Goal: Task Accomplishment & Management: Complete application form

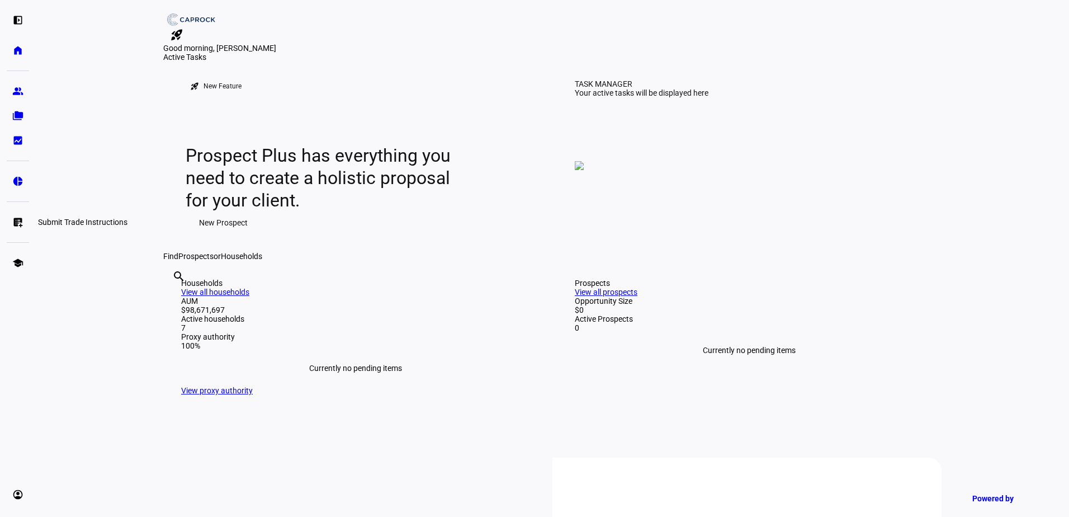
click at [15, 228] on link "list_alt_add Submit Trade Instructions" at bounding box center [18, 222] width 22 height 22
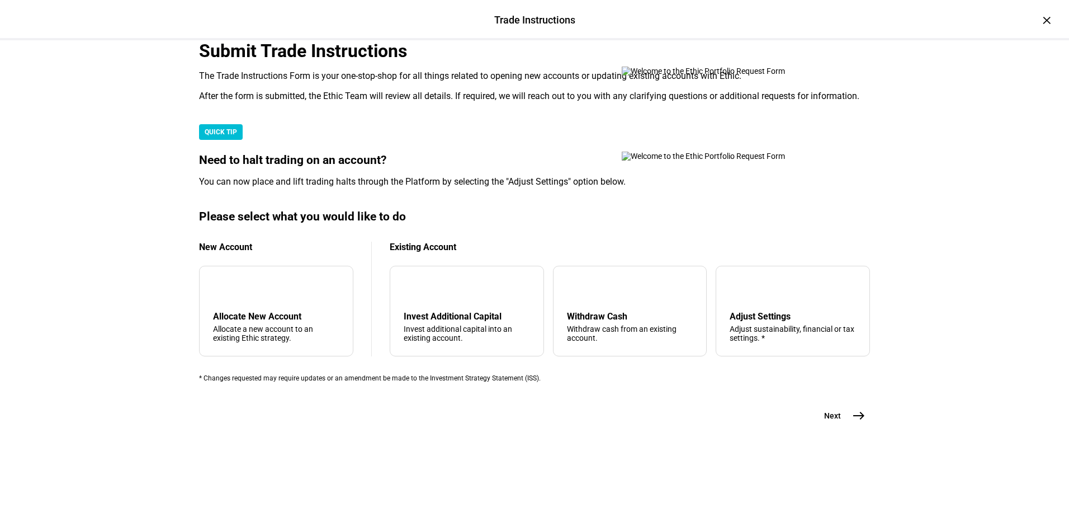
scroll to position [263, 0]
click at [610, 318] on div "Withdraw Cash" at bounding box center [630, 316] width 126 height 11
click at [861, 422] on mat-icon "east" at bounding box center [858, 415] width 13 height 13
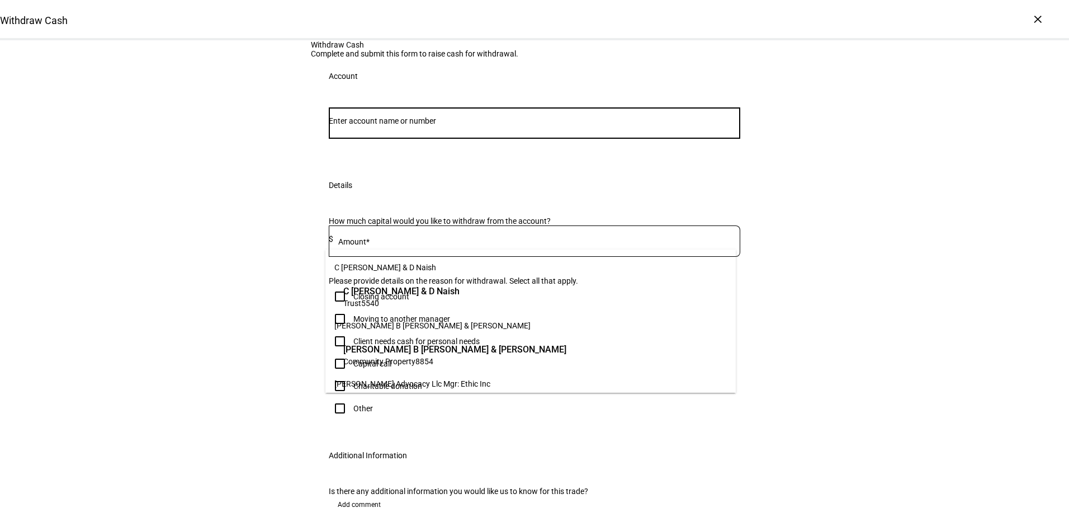
click at [499, 125] on input "Number" at bounding box center [535, 120] width 412 height 9
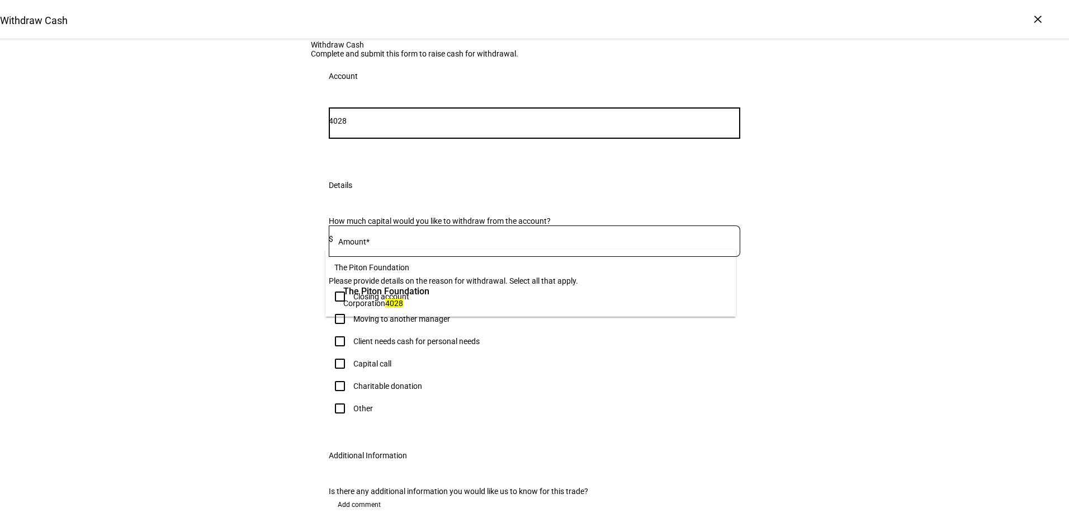
type input "4028"
click at [430, 303] on span "Corporation 4028" at bounding box center [386, 303] width 86 height 11
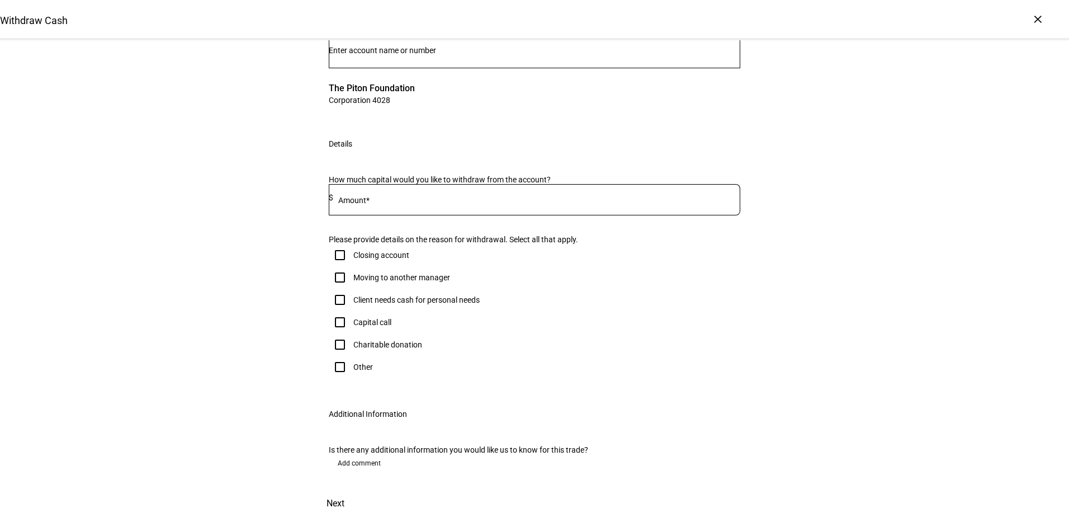
scroll to position [112, 0]
click at [456, 202] on input at bounding box center [536, 197] width 407 height 9
paste input "3,222,555"
type input "3,222,555"
click at [481, 342] on div "Please provide details on the reason for withdrawal. Select all that apply. Clo…" at bounding box center [535, 306] width 412 height 143
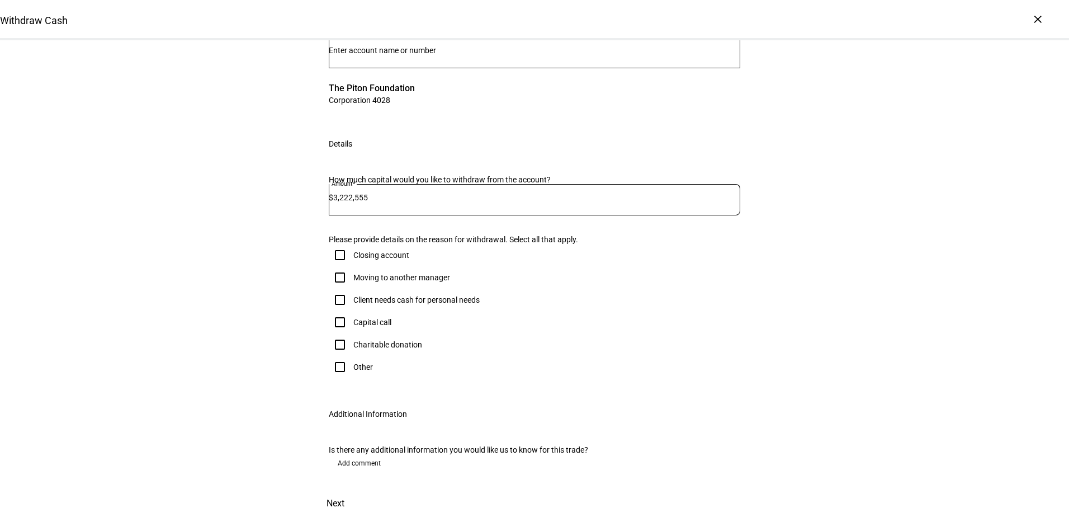
scroll to position [168, 0]
click at [361, 371] on div "Other" at bounding box center [363, 366] width 20 height 9
click at [351, 378] on input "Other" at bounding box center [340, 367] width 22 height 22
checkbox input "true"
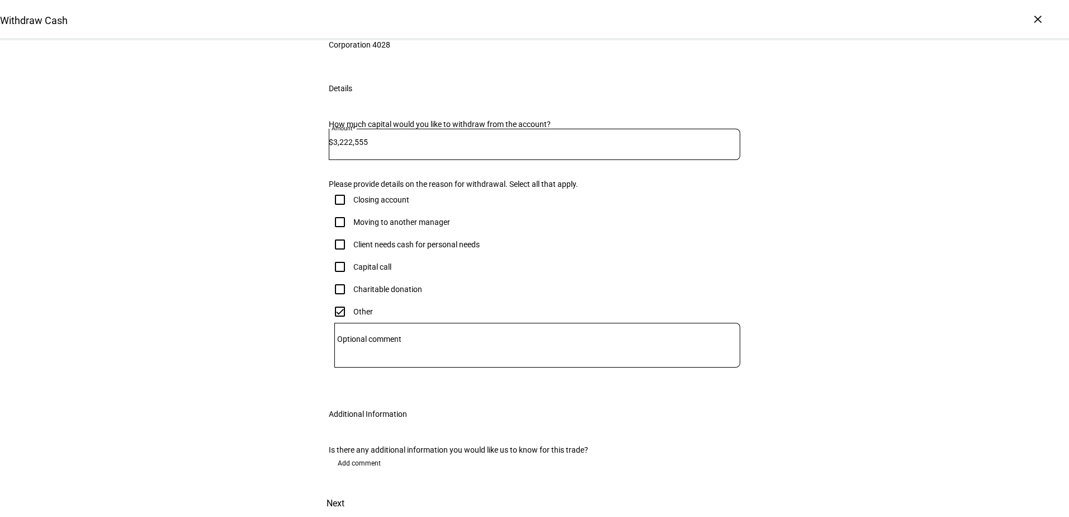
scroll to position [336, 0]
click at [466, 332] on textarea "Optional comment" at bounding box center [537, 345] width 406 height 27
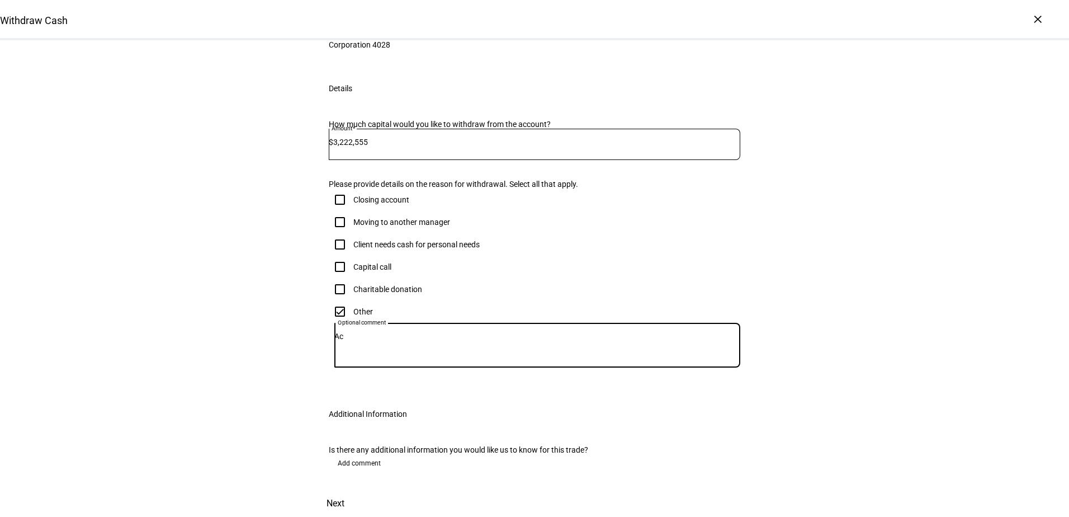
type textarea "A"
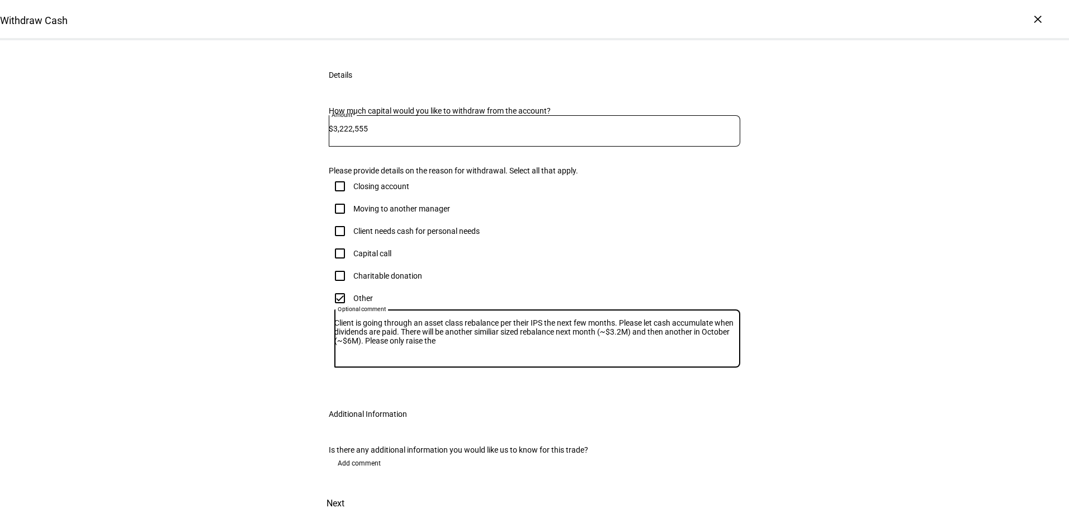
paste textarea "$3,222,555"
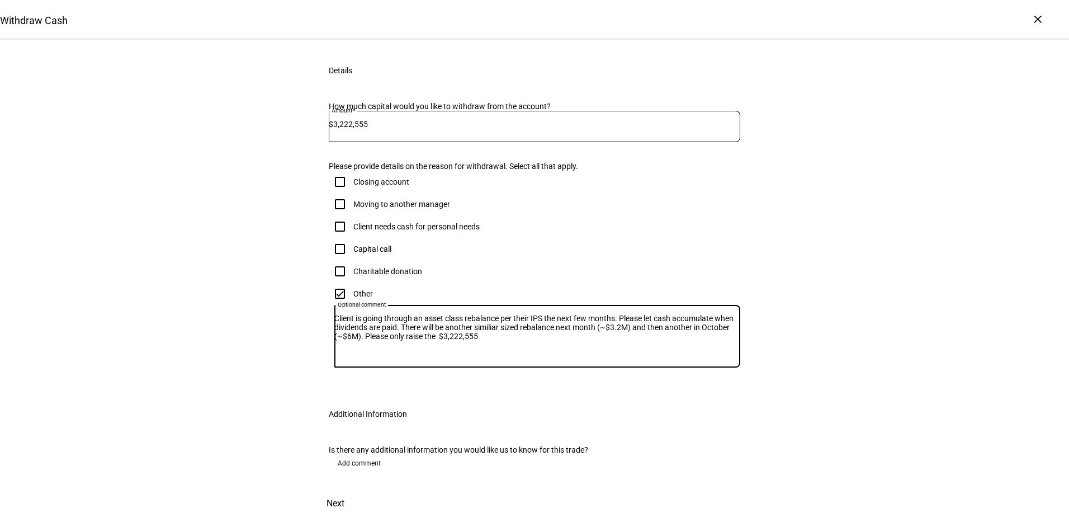
click at [583, 314] on textarea "Client is going through an asset class rebalance per their IPS the next few mon…" at bounding box center [537, 336] width 406 height 45
click at [607, 314] on textarea "Client is going through an asset class rebalance per their IPS the next few mon…" at bounding box center [537, 336] width 406 height 45
click at [599, 314] on textarea "Client is going through an asset class rebalance per their IPS the next few mon…" at bounding box center [537, 336] width 406 height 45
click at [693, 314] on textarea "Client is going through an asset class rebalance per their IPS the next few mon…" at bounding box center [537, 336] width 406 height 45
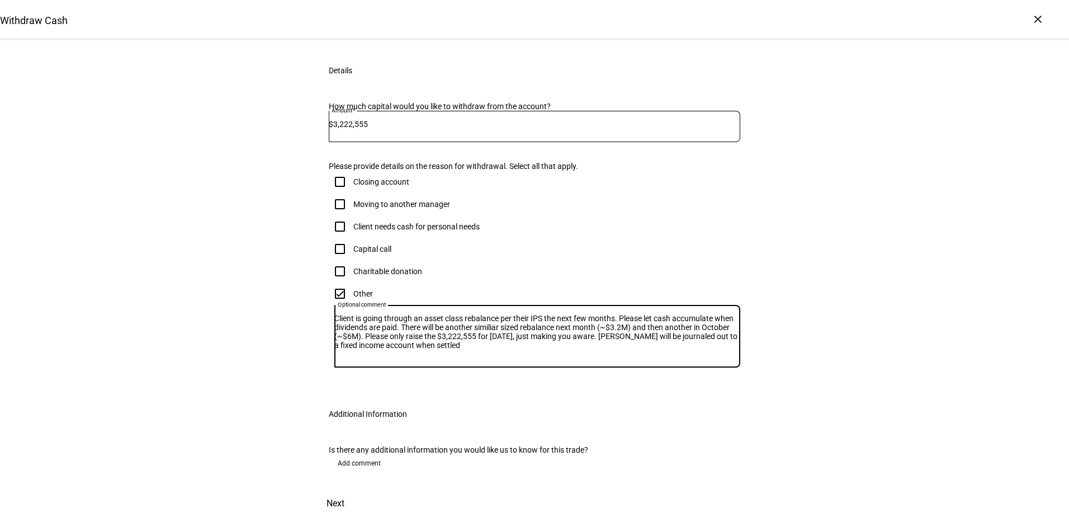
scroll to position [370, 0]
type textarea "Client is going through an asset class rebalance per their IPS the next few mon…"
click at [345, 490] on span "Next" at bounding box center [336, 503] width 18 height 27
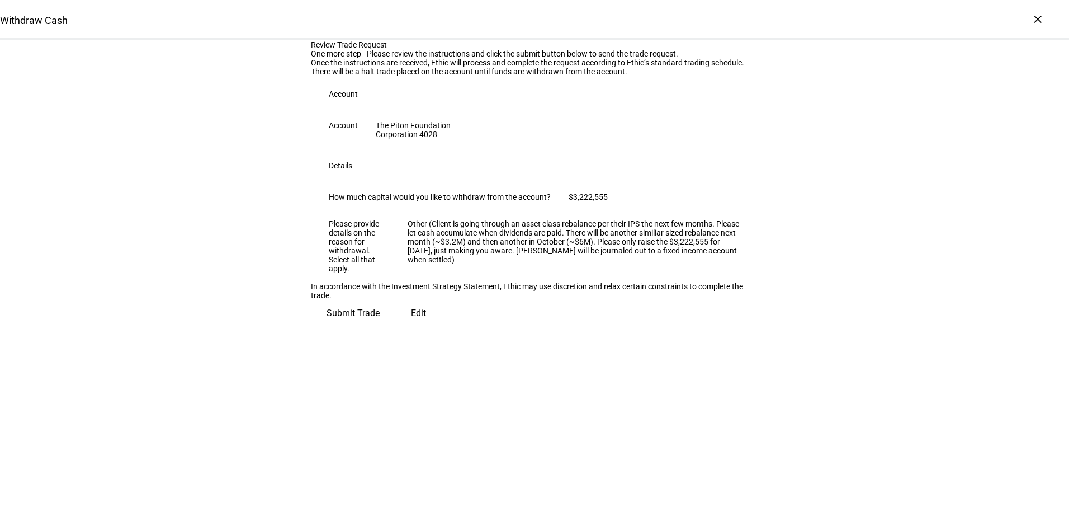
scroll to position [89, 0]
click at [380, 327] on span "Submit Trade" at bounding box center [353, 313] width 53 height 27
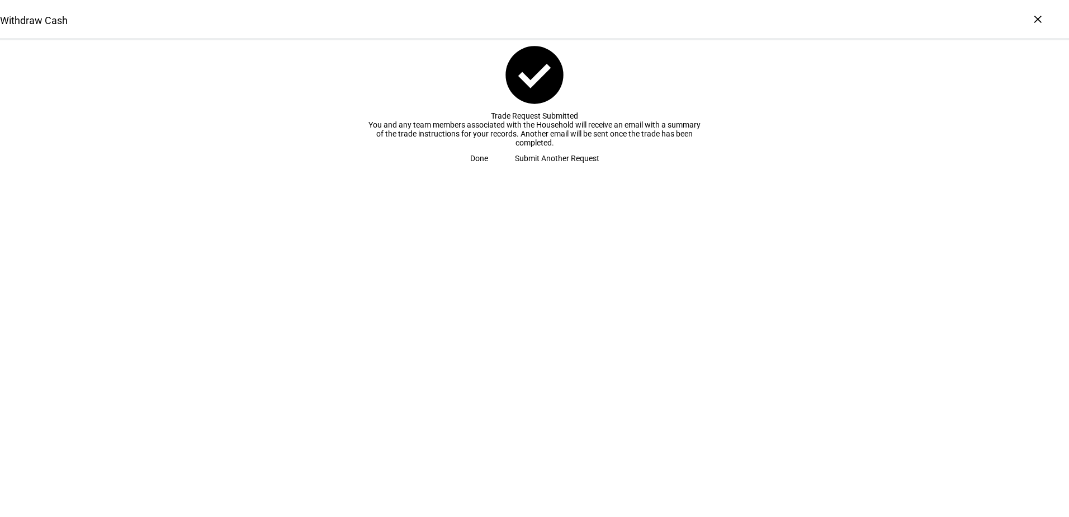
click at [488, 169] on span "Done" at bounding box center [479, 158] width 18 height 22
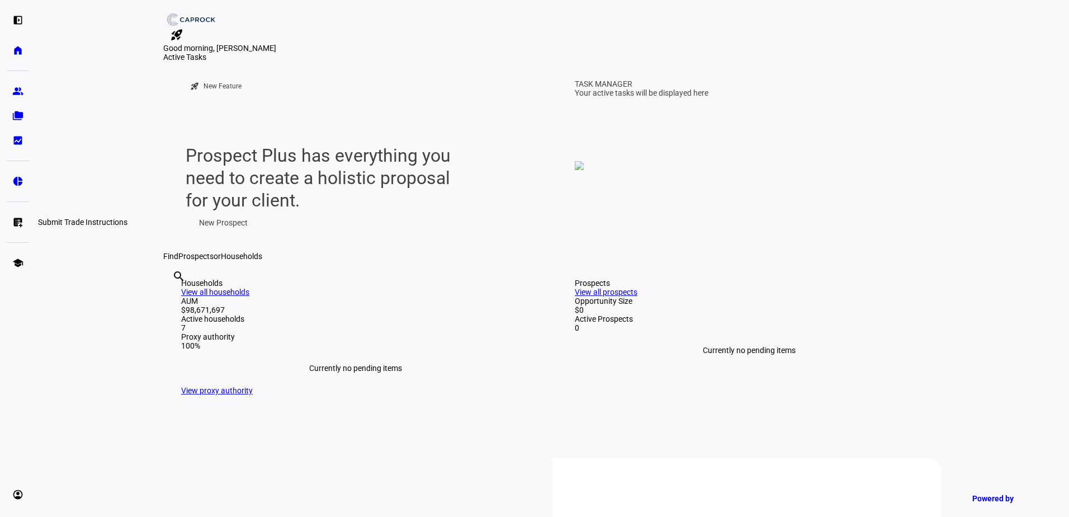
click at [15, 224] on eth-mat-symbol "list_alt_add" at bounding box center [17, 221] width 11 height 11
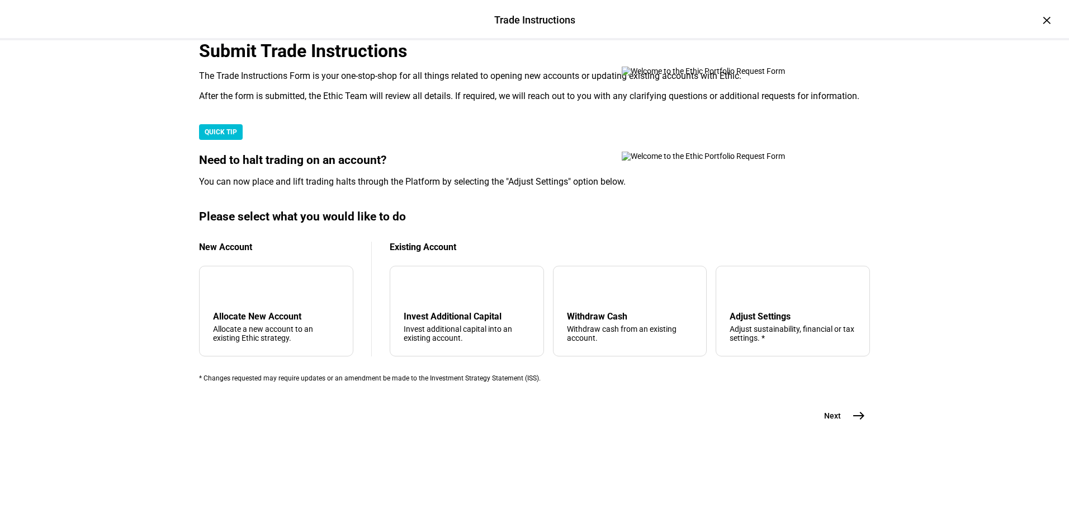
scroll to position [224, 0]
click at [596, 322] on div "Withdraw Cash" at bounding box center [630, 316] width 126 height 11
click at [852, 422] on mat-icon "east" at bounding box center [858, 415] width 13 height 13
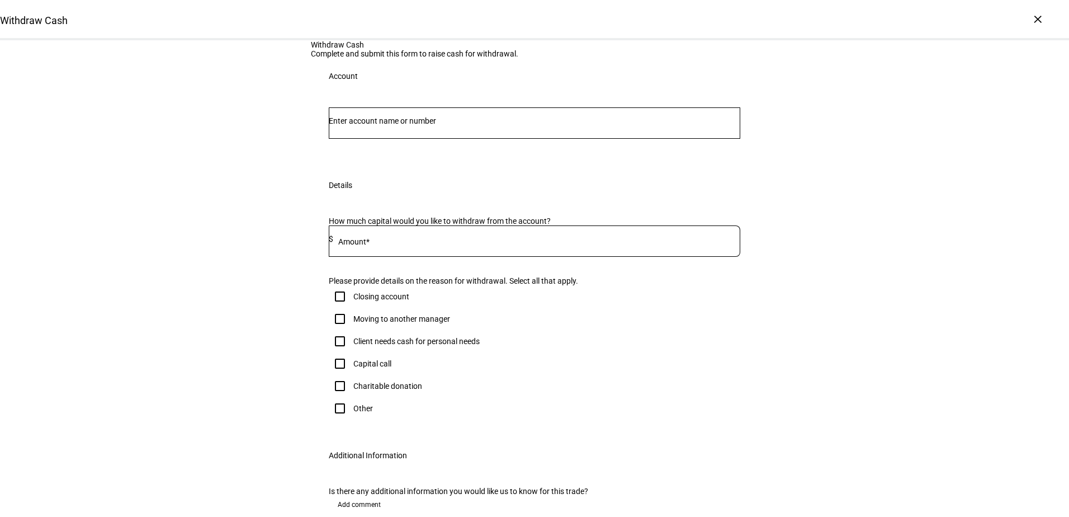
click at [434, 125] on input "Number" at bounding box center [535, 120] width 412 height 9
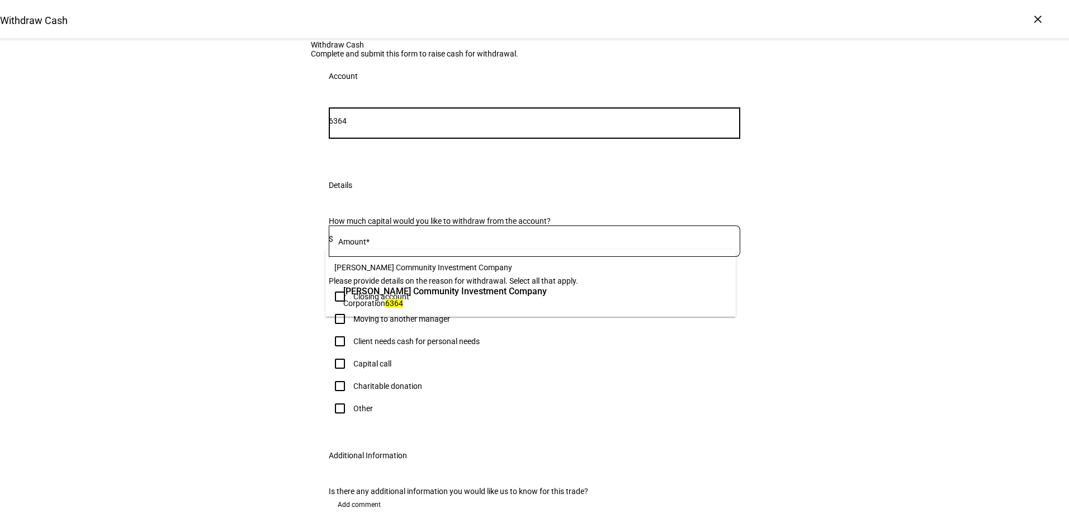
type input "6364"
click at [523, 295] on span "[PERSON_NAME] Community Investment Company" at bounding box center [445, 291] width 204 height 13
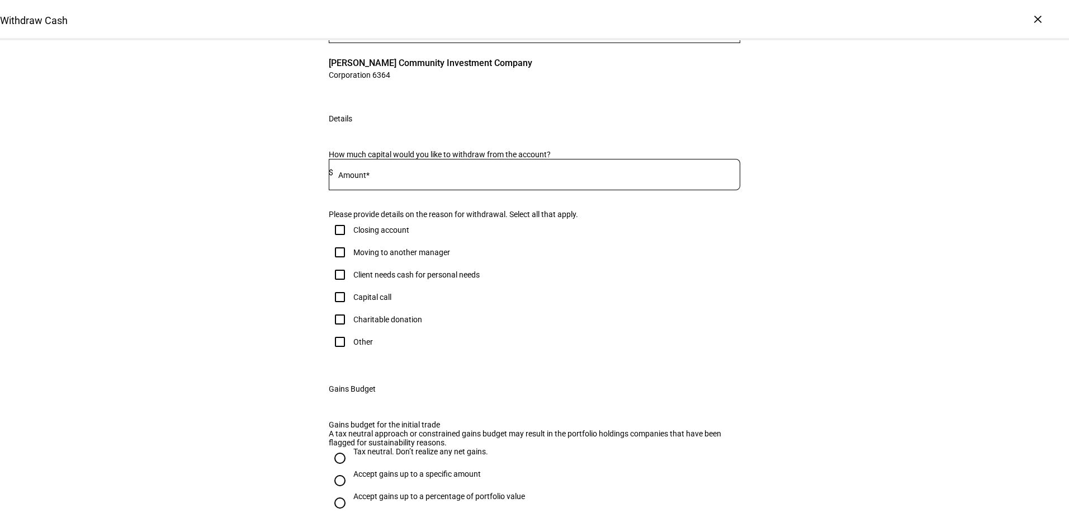
scroll to position [112, 0]
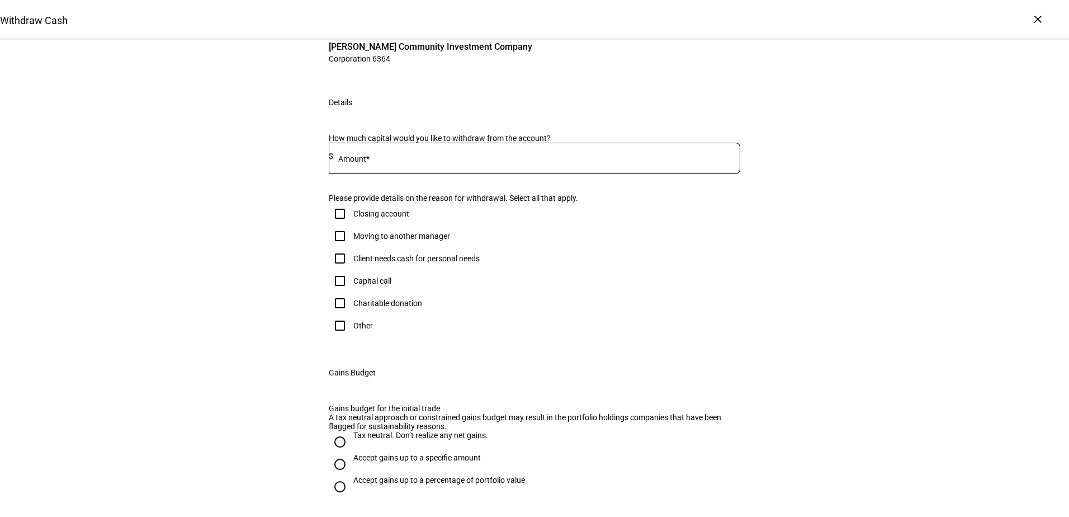
click at [532, 161] on input at bounding box center [536, 156] width 407 height 9
click at [409, 161] on input at bounding box center [536, 156] width 407 height 9
paste input "2,563,012"
type input "2,563,012"
click at [353, 330] on div "Other" at bounding box center [363, 325] width 20 height 9
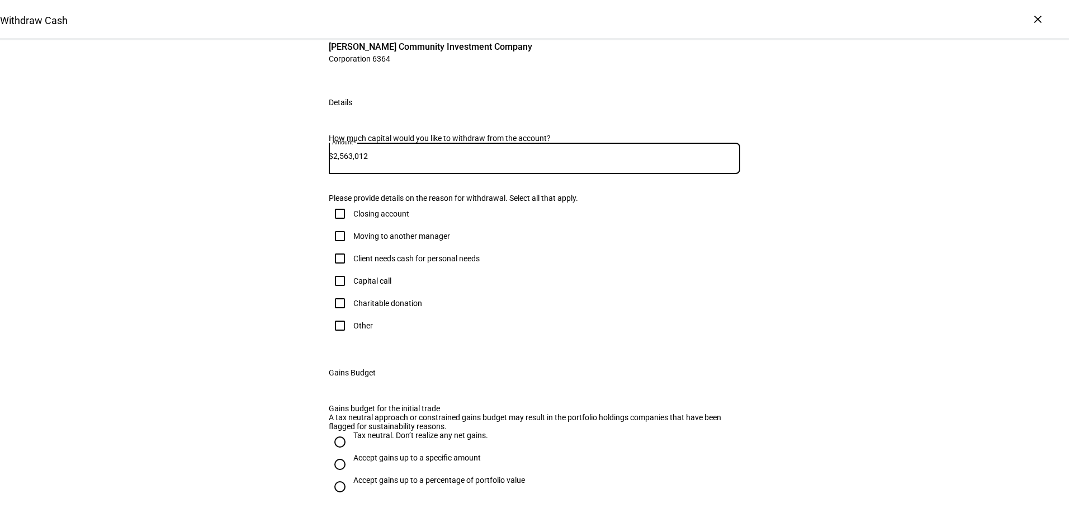
click at [351, 337] on input "Other" at bounding box center [340, 325] width 22 height 22
checkbox input "true"
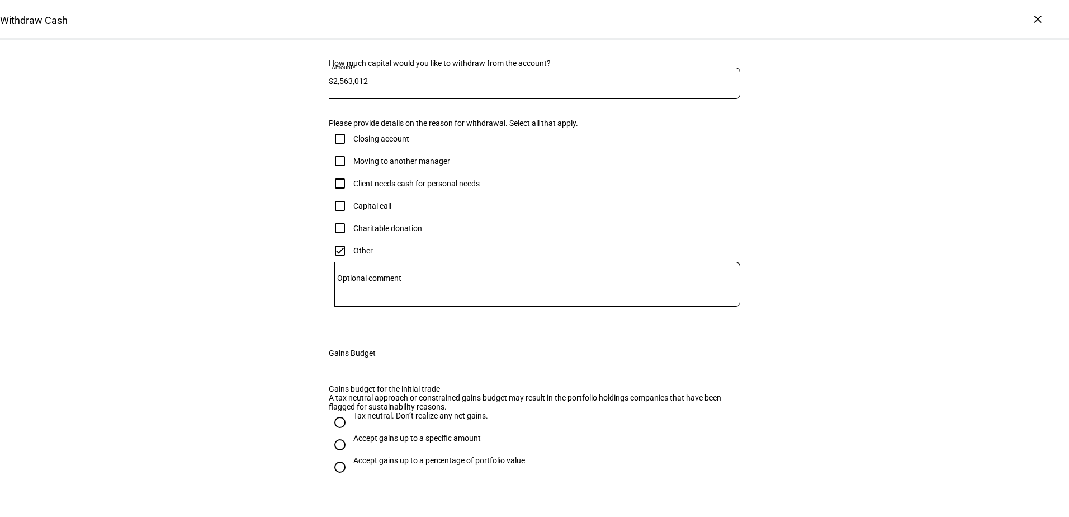
scroll to position [224, 0]
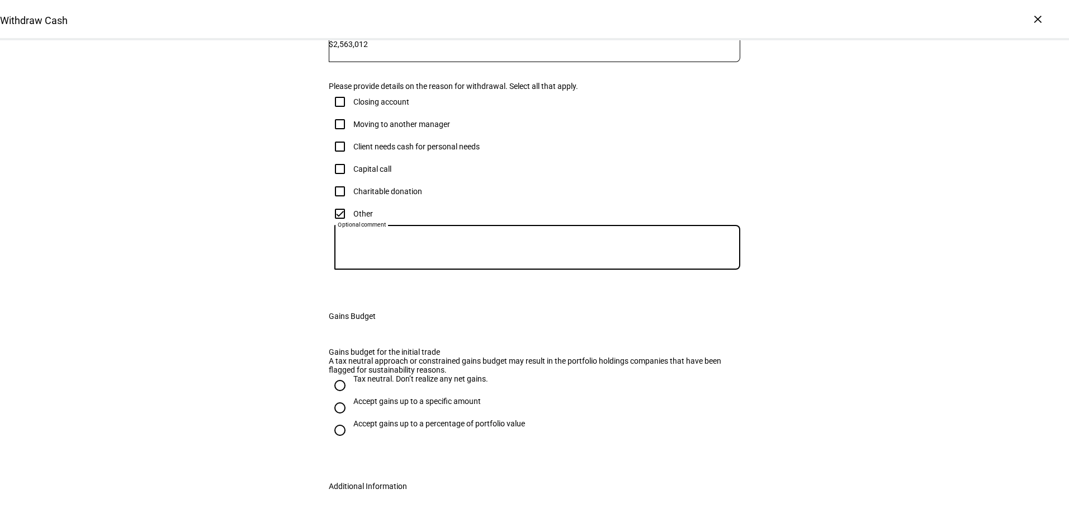
click at [494, 261] on textarea "Optional comment" at bounding box center [537, 247] width 406 height 27
paste textarea "Client is going through an asset class rebalance per their IPS the next few mon…"
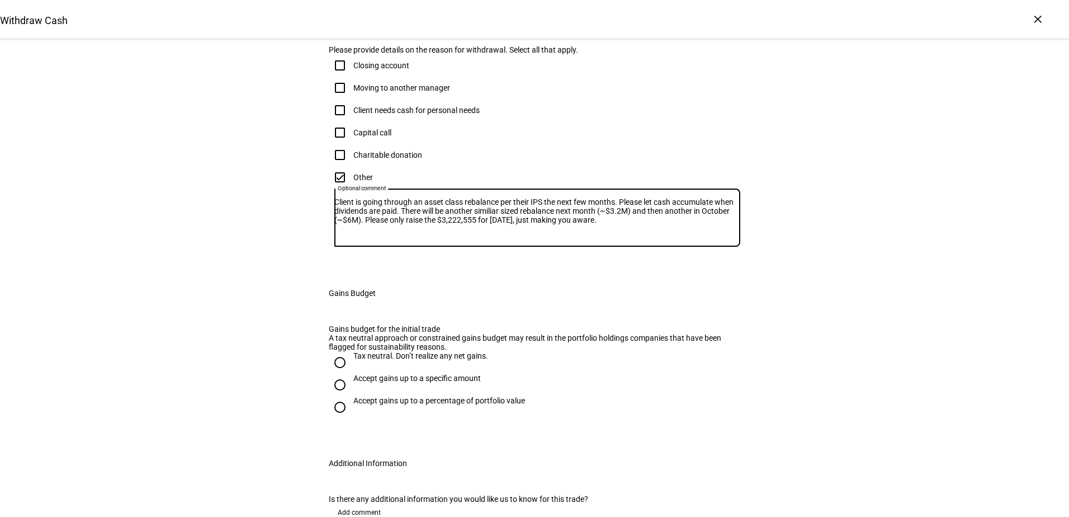
scroll to position [280, 0]
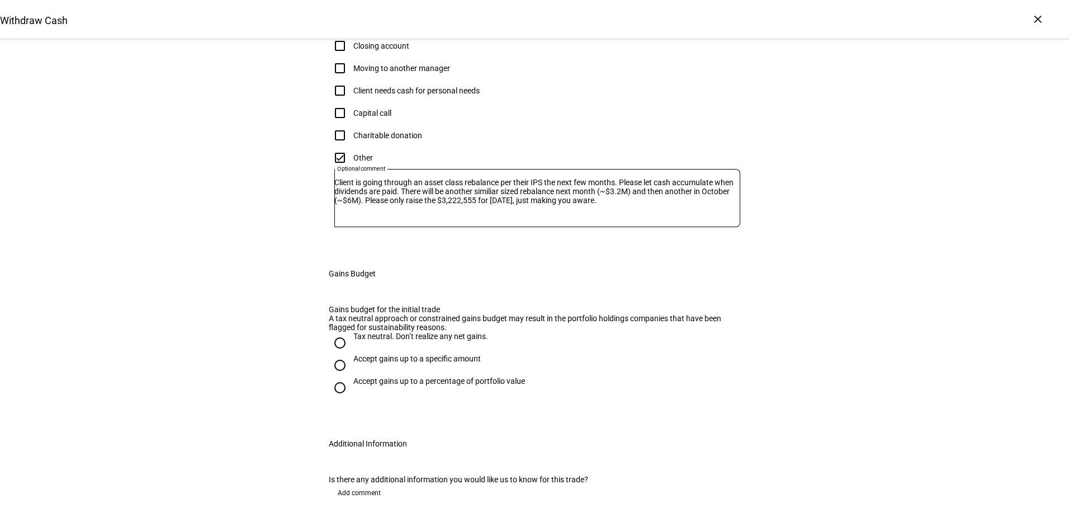
drag, startPoint x: 650, startPoint y: 346, endPoint x: 654, endPoint y: 388, distance: 41.5
click at [650, 218] on textarea "Client is going through an asset class rebalance per their IPS the next few mon…" at bounding box center [537, 198] width 406 height 40
click at [395, 218] on textarea "Client is going through an asset class rebalance per their IPS the next few mon…" at bounding box center [537, 198] width 406 height 40
click at [496, 218] on textarea "Client is going through an asset class rebalance per their IPS the next few mon…" at bounding box center [537, 198] width 406 height 40
paste textarea "Client is going through an asset class rebalance per their IPS the next few mon…"
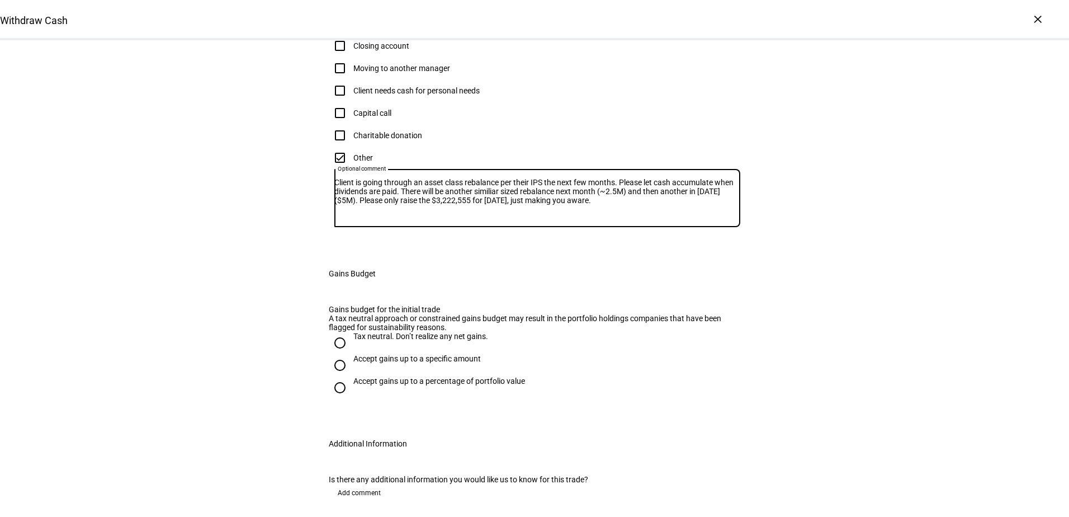
scroll to position [0, 0]
click at [497, 218] on textarea "Client is going through an asset class rebalance per their IPS the next few mon…" at bounding box center [537, 198] width 406 height 40
paste textarea "2,563,012"
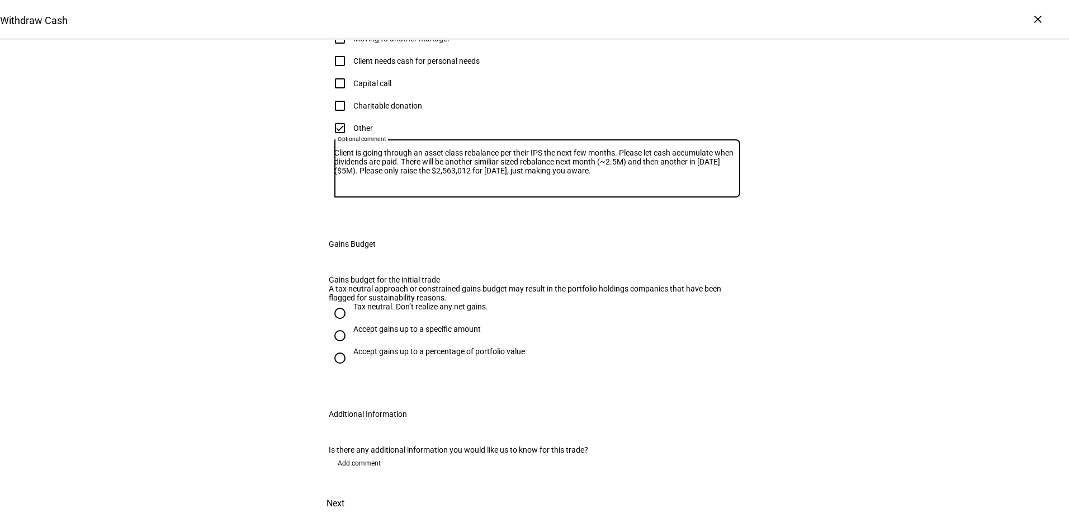
scroll to position [564, 0]
type textarea "Client is going through an asset class rebalance per their IPS the next few mon…"
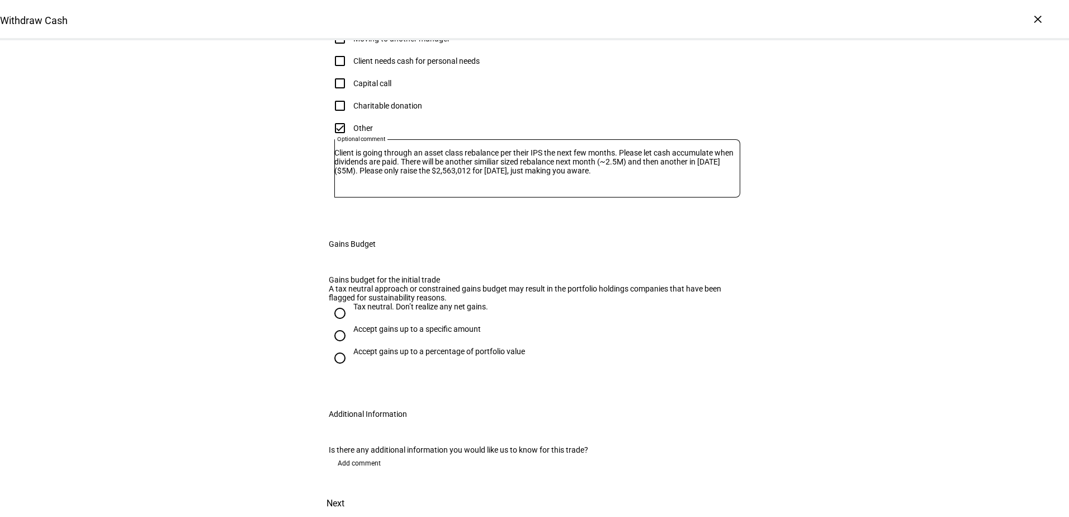
click at [459, 302] on div "Tax neutral. Don’t realize any net gains." at bounding box center [420, 306] width 135 height 9
click at [351, 302] on input "Tax neutral. Don’t realize any net gains." at bounding box center [340, 313] width 22 height 22
radio input "true"
click at [345, 490] on span "Next" at bounding box center [336, 503] width 18 height 27
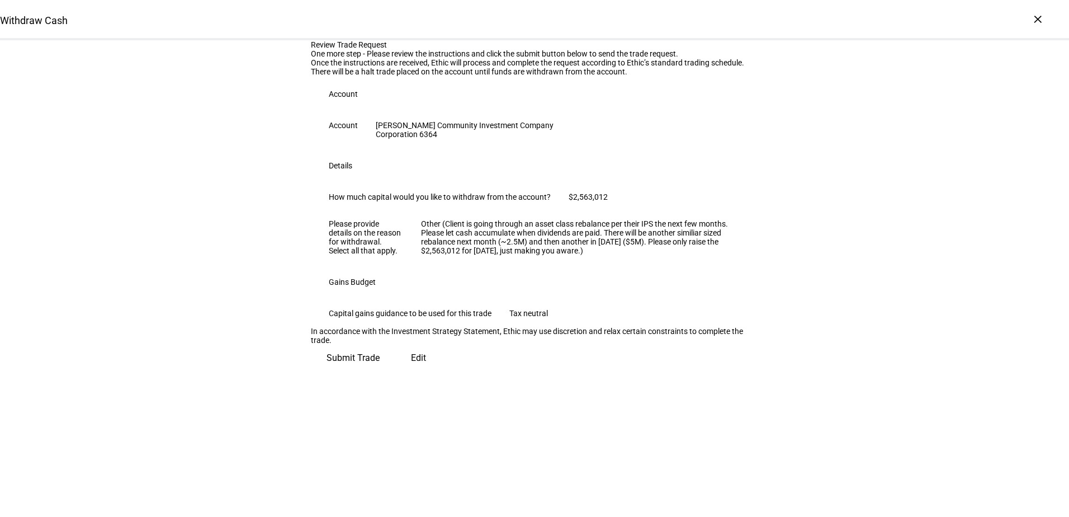
scroll to position [151, 0]
click at [380, 371] on span "Submit Trade" at bounding box center [353, 358] width 53 height 27
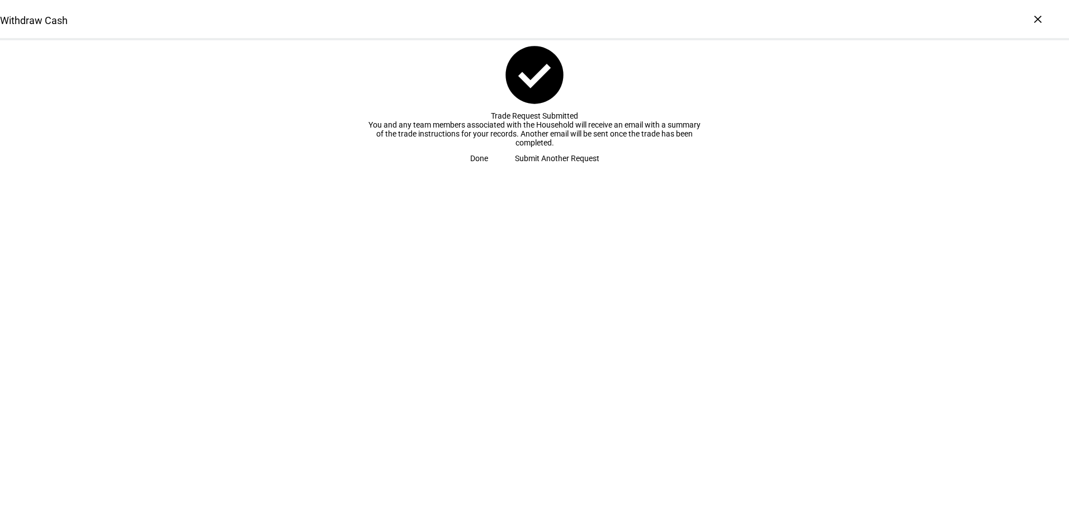
click at [488, 169] on span "Done" at bounding box center [479, 158] width 18 height 22
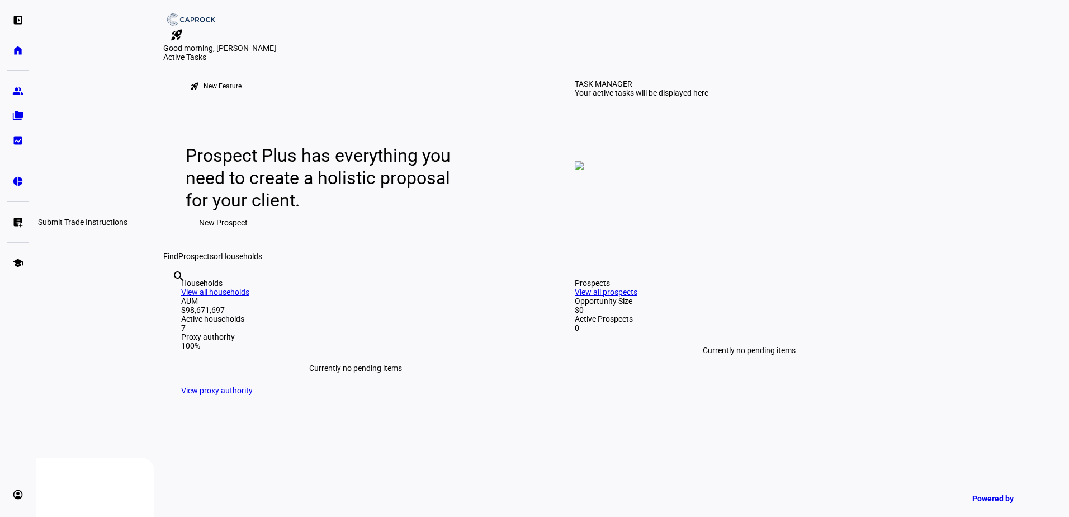
click at [20, 225] on eth-mat-symbol "list_alt_add" at bounding box center [17, 221] width 11 height 11
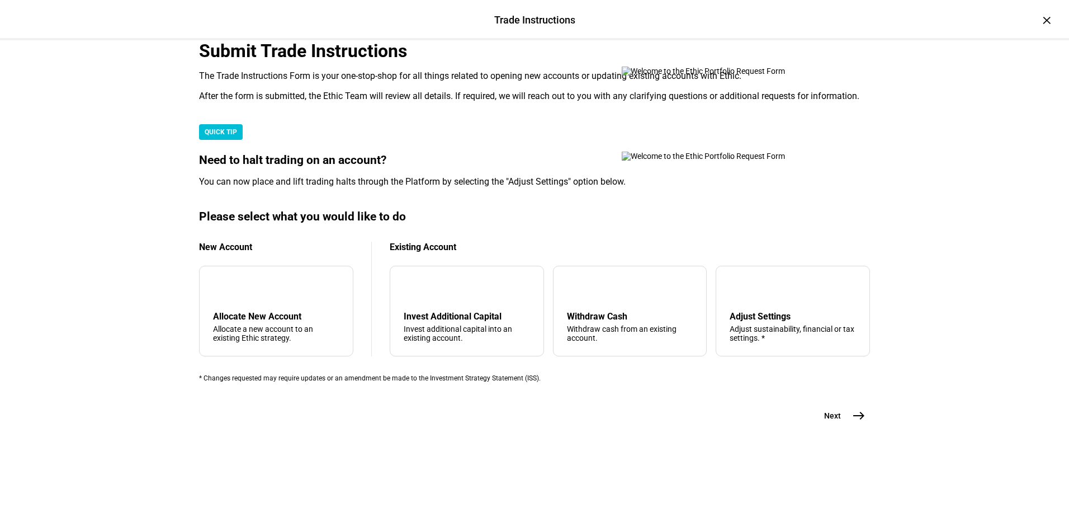
scroll to position [263, 0]
click at [597, 300] on div "arrow_upward Withdraw Cash Withdraw cash from an existing account." at bounding box center [630, 311] width 154 height 91
click at [848, 427] on span "east" at bounding box center [859, 415] width 22 height 22
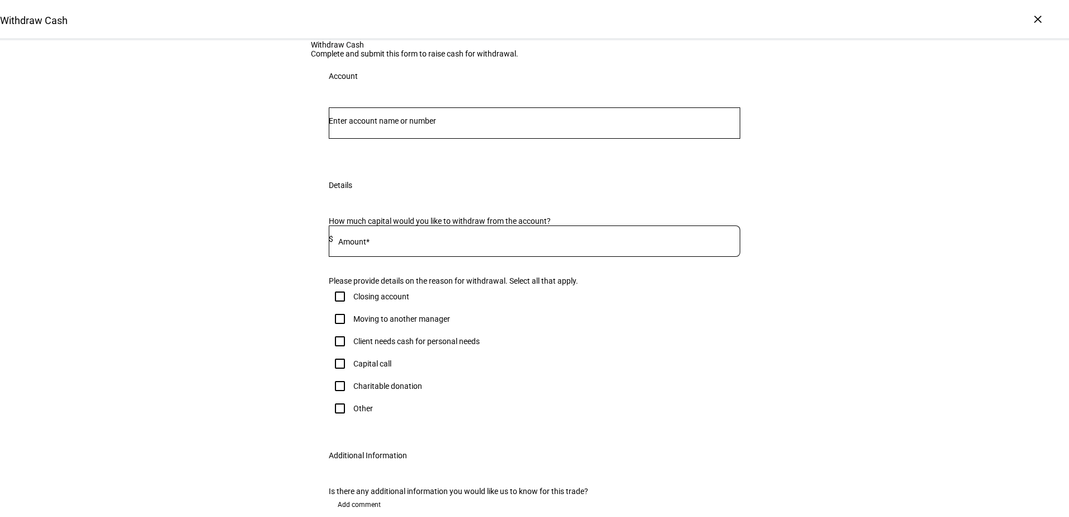
click at [461, 125] on input "Number" at bounding box center [535, 120] width 412 height 9
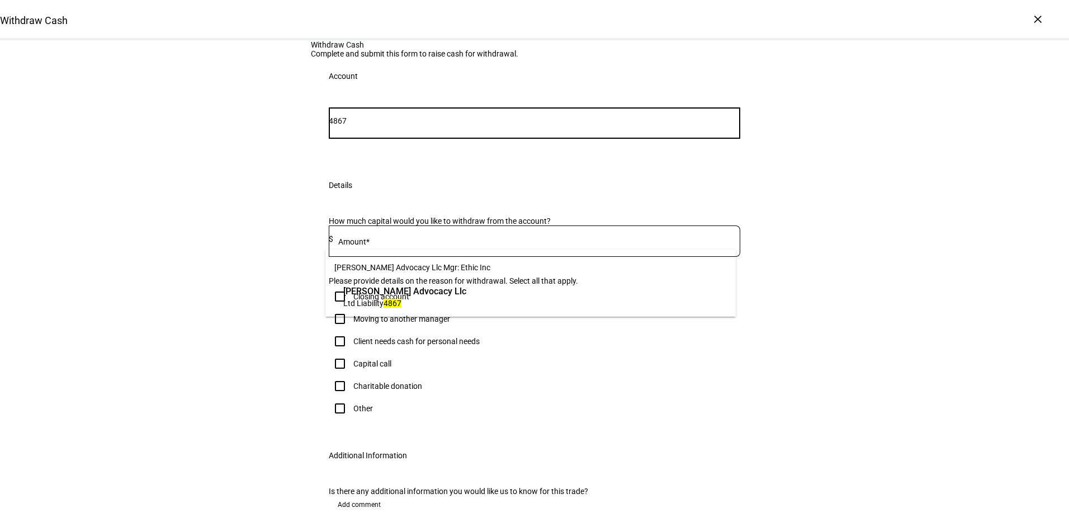
type input "4867"
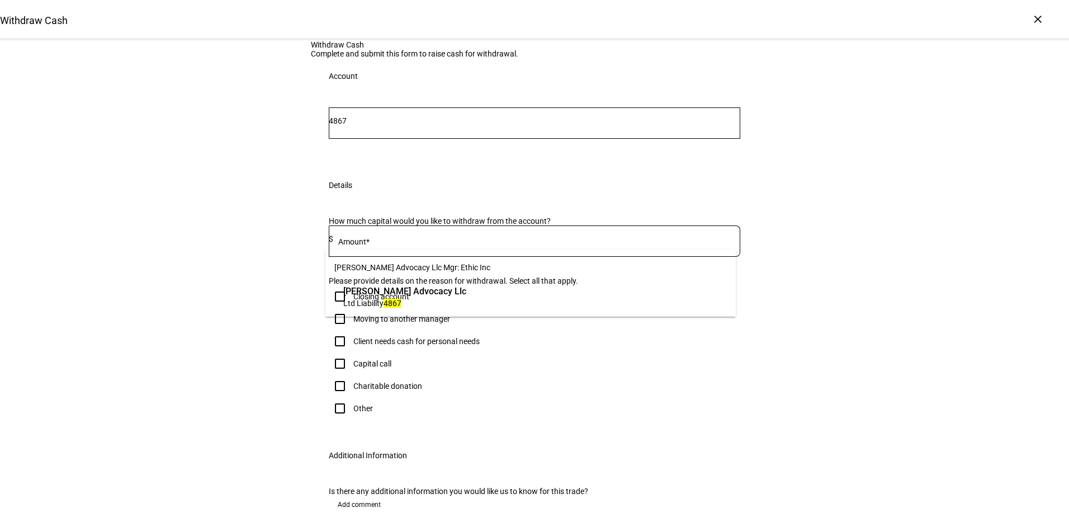
click at [434, 308] on span "Ltd Liability 4867" at bounding box center [404, 303] width 123 height 11
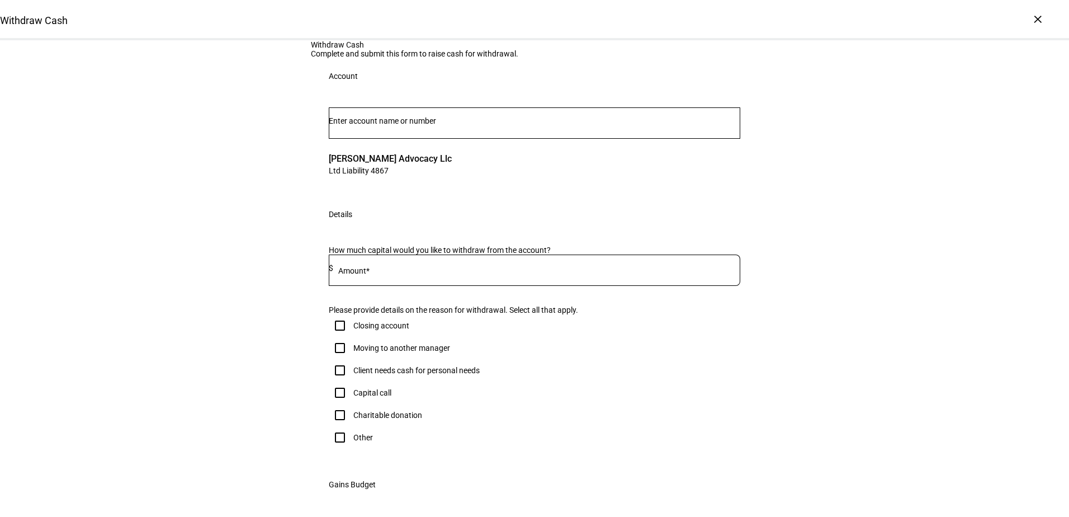
scroll to position [56, 0]
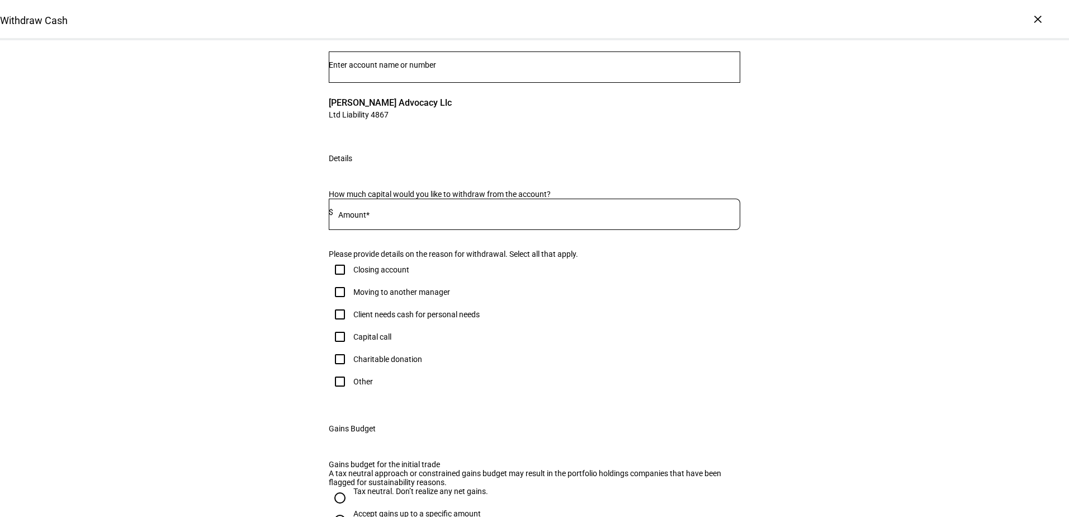
click at [511, 216] on input at bounding box center [536, 211] width 407 height 9
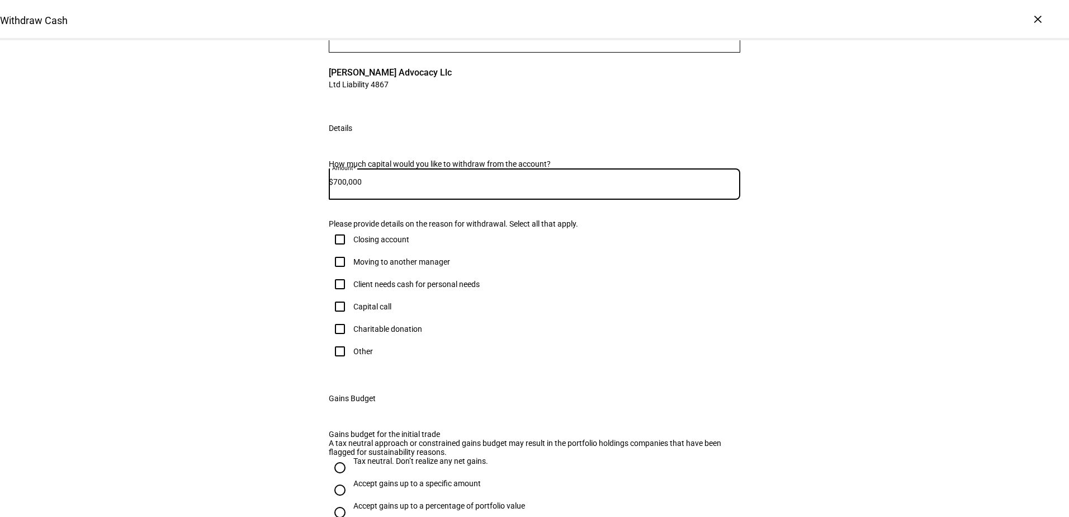
scroll to position [112, 0]
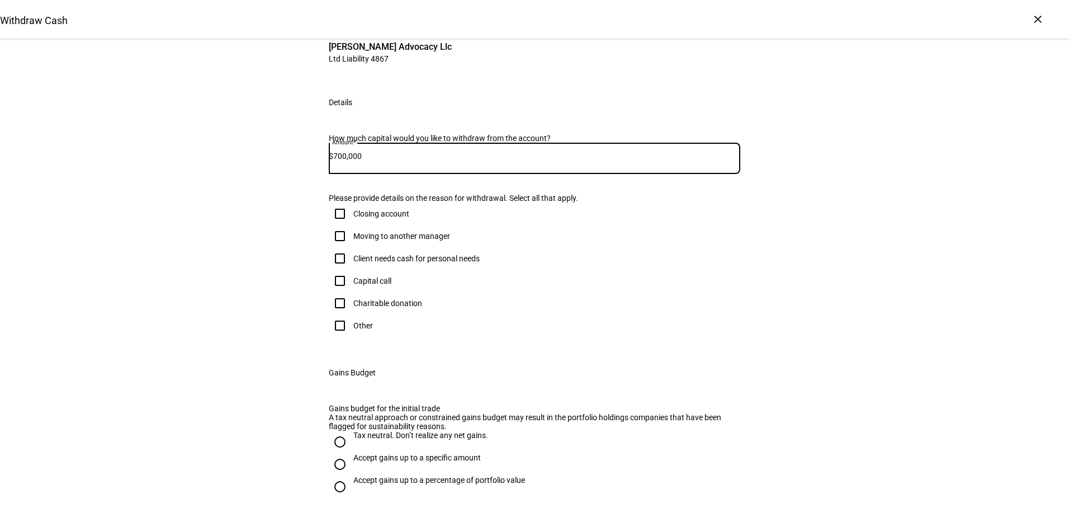
type input "700,000"
click at [365, 330] on div "Other" at bounding box center [363, 325] width 20 height 9
click at [351, 337] on input "Other" at bounding box center [340, 325] width 22 height 22
checkbox input "true"
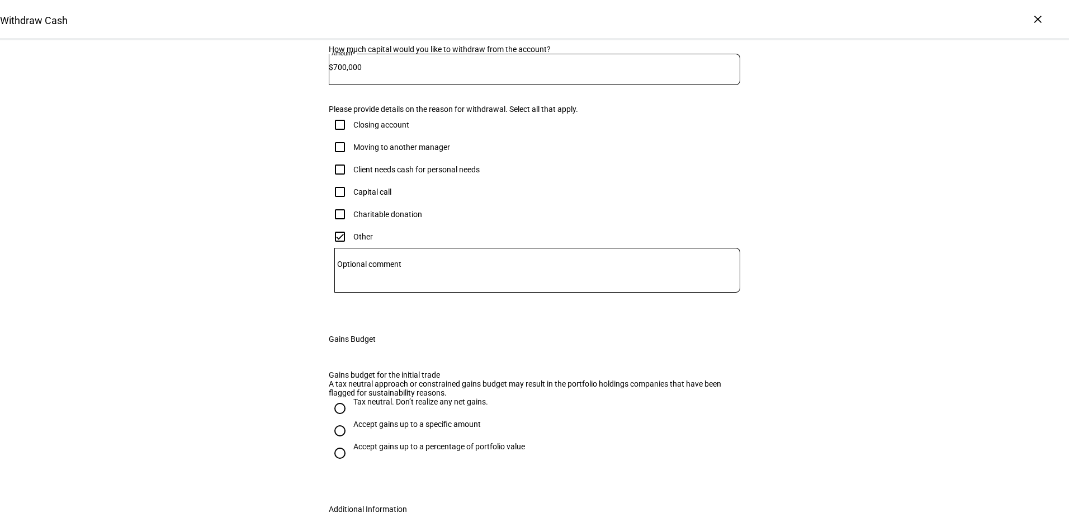
scroll to position [224, 0]
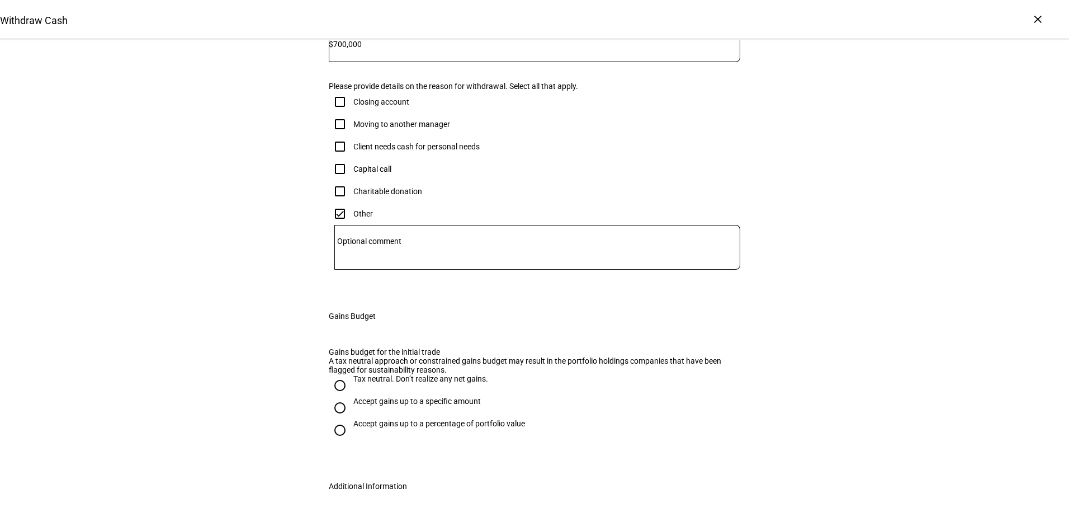
click at [423, 261] on textarea "Optional comment" at bounding box center [537, 247] width 406 height 27
paste textarea "Other, Client is going through an asset class rebalance per their IPS the next …"
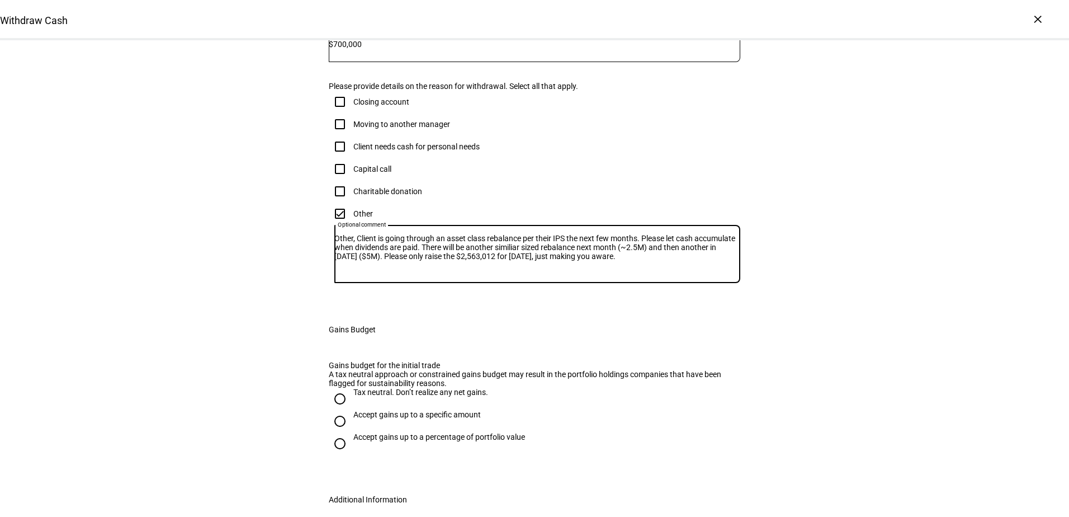
click at [535, 274] on textarea "Other, Client is going through an asset class rebalance per their IPS the next …" at bounding box center [537, 254] width 406 height 40
click at [696, 274] on textarea "Other, Client is going through an asset class rebalance per their IPS the next …" at bounding box center [537, 254] width 406 height 40
drag, startPoint x: 695, startPoint y: 398, endPoint x: 699, endPoint y: 407, distance: 9.6
click at [695, 274] on textarea "Other, Client is going through an asset class rebalance per their IPS the next …" at bounding box center [537, 254] width 406 height 40
click at [431, 274] on textarea "Other, Client is going through an asset class rebalance per their IPS the next …" at bounding box center [537, 254] width 406 height 40
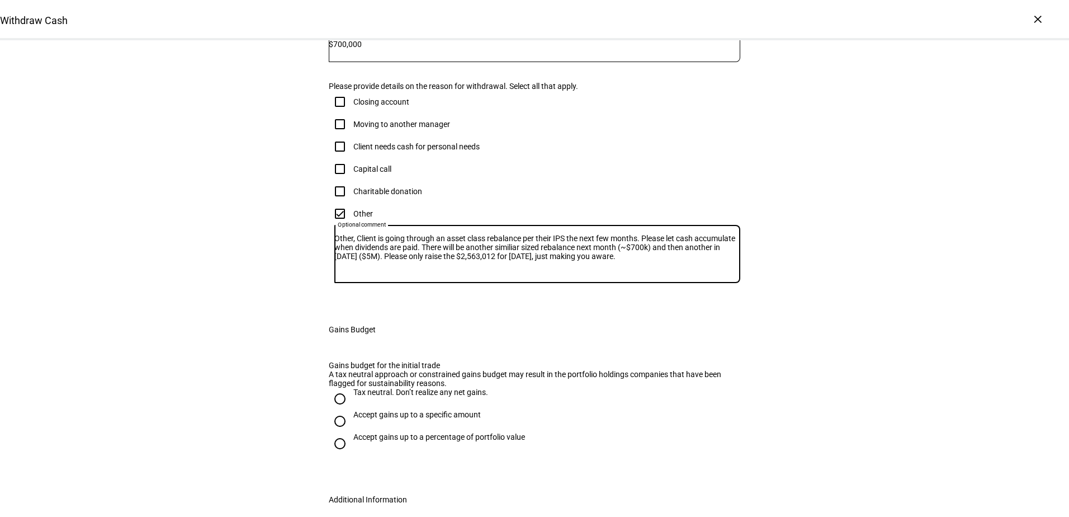
click at [425, 274] on textarea "Other, Client is going through an asset class rebalance per their IPS the next …" at bounding box center [537, 254] width 406 height 40
click at [557, 274] on textarea "Other, Client is going through an asset class rebalance per their IPS the next …" at bounding box center [537, 254] width 406 height 40
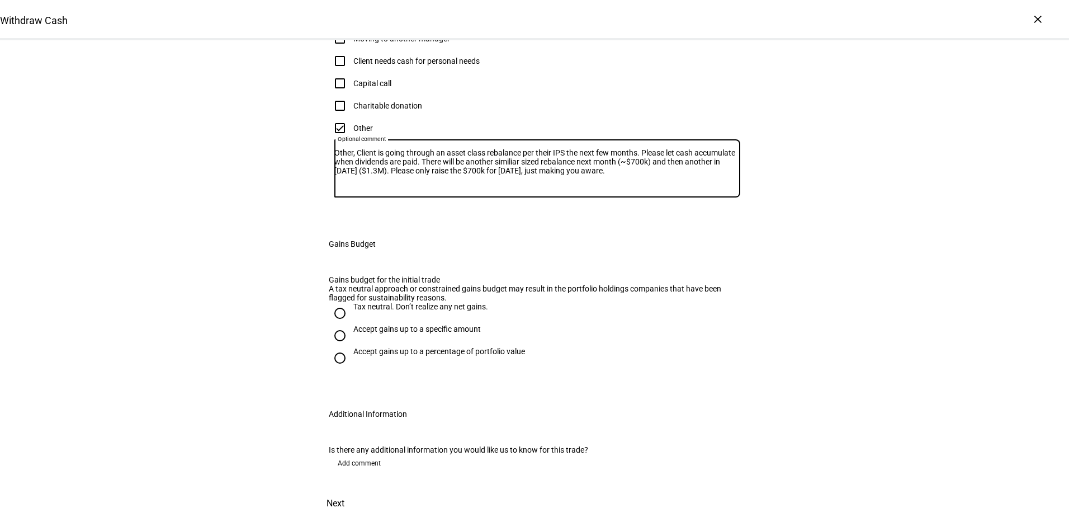
scroll to position [564, 0]
type textarea "Other, Client is going through an asset class rebalance per their IPS the next …"
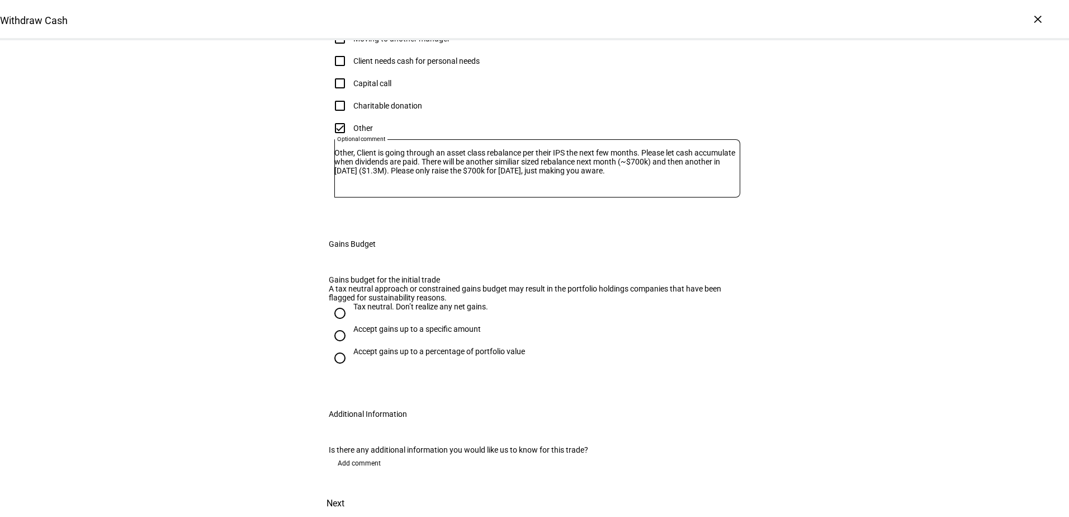
click at [333, 302] on input "Tax neutral. Don’t realize any net gains." at bounding box center [340, 313] width 22 height 22
radio input "true"
click at [345, 490] on span "Next" at bounding box center [336, 503] width 18 height 27
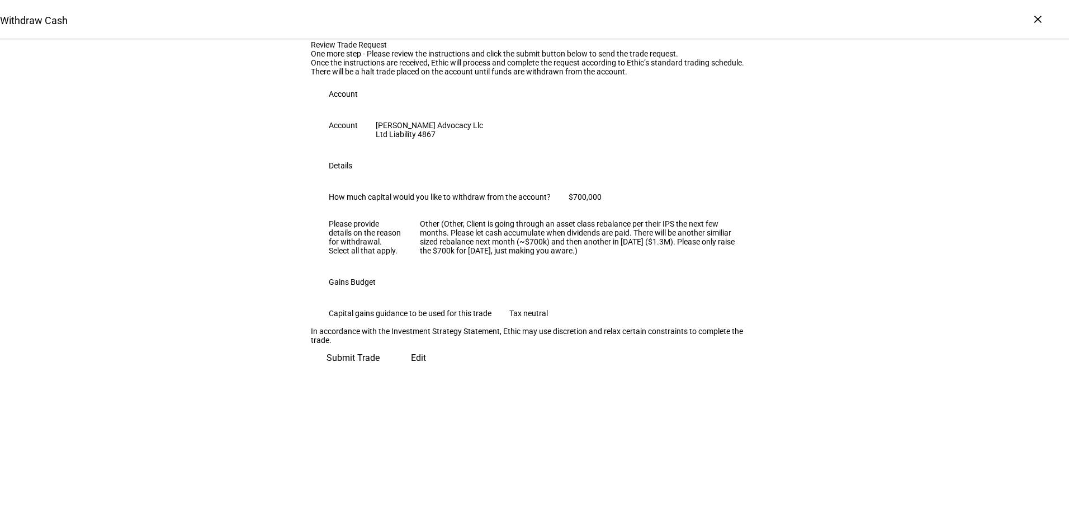
scroll to position [151, 0]
click at [380, 371] on span "Submit Trade" at bounding box center [353, 358] width 53 height 27
